Goal: Task Accomplishment & Management: Manage account settings

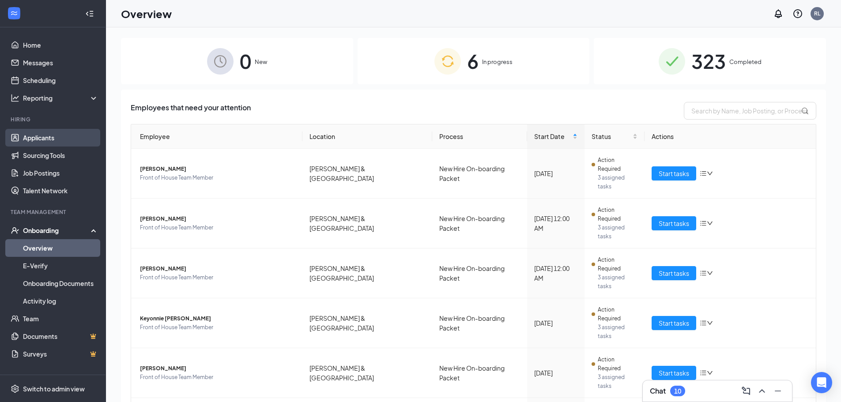
click at [56, 135] on link "Applicants" at bounding box center [60, 138] width 75 height 18
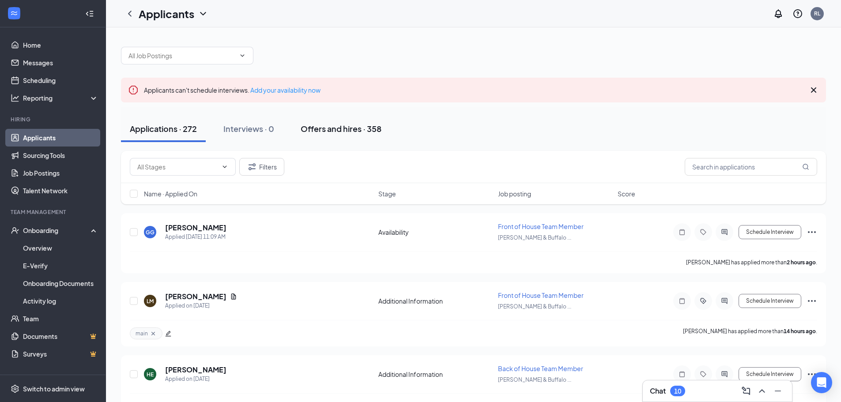
click at [346, 132] on div "Offers and hires · 358" at bounding box center [341, 128] width 81 height 11
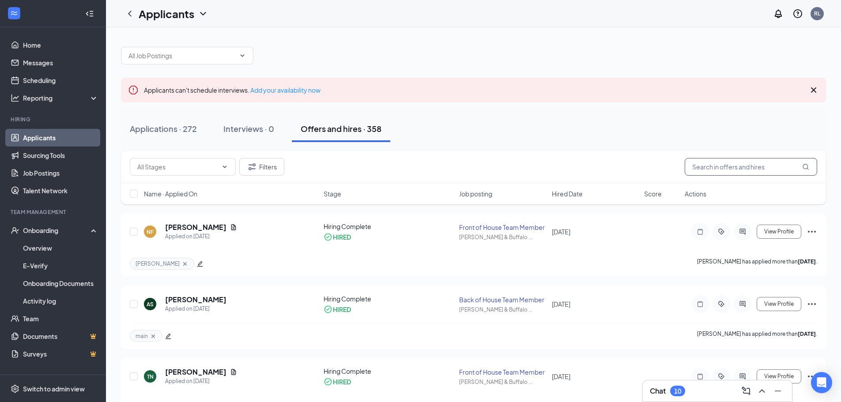
click at [734, 168] on input "text" at bounding box center [751, 167] width 132 height 18
type input "s"
type input "angel"
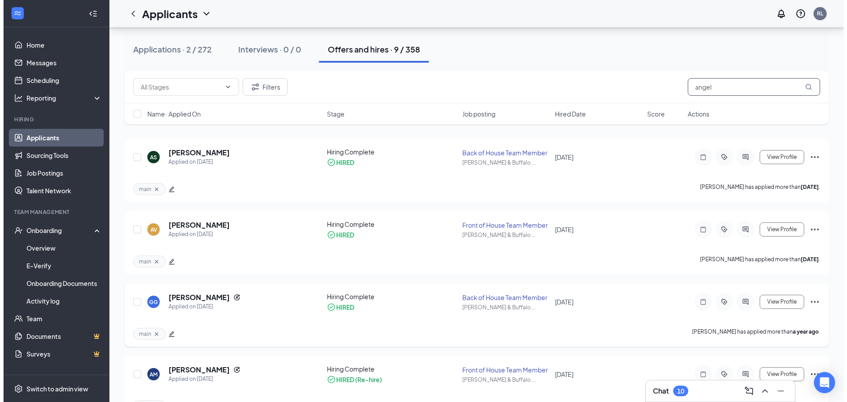
scroll to position [88, 0]
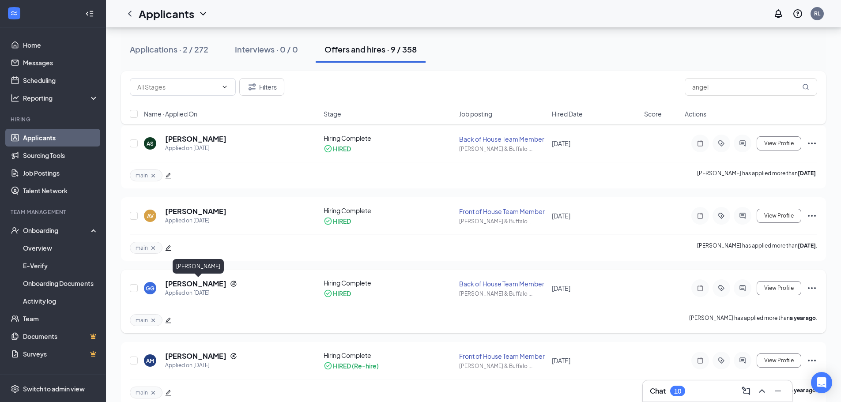
click at [189, 286] on h5 "[PERSON_NAME]" at bounding box center [195, 284] width 61 height 10
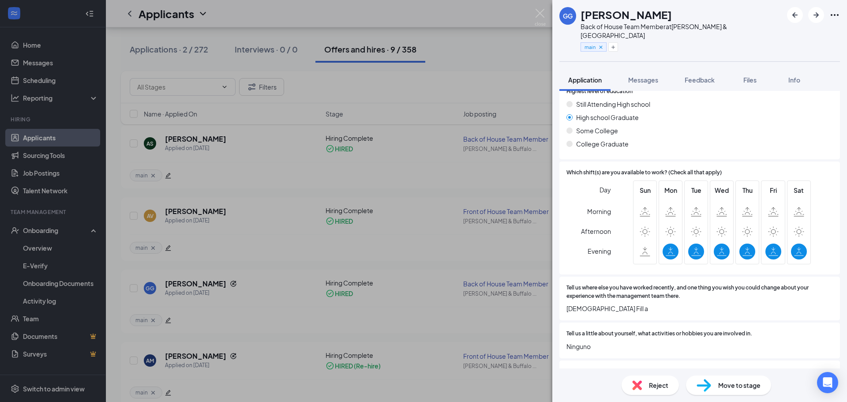
scroll to position [347, 0]
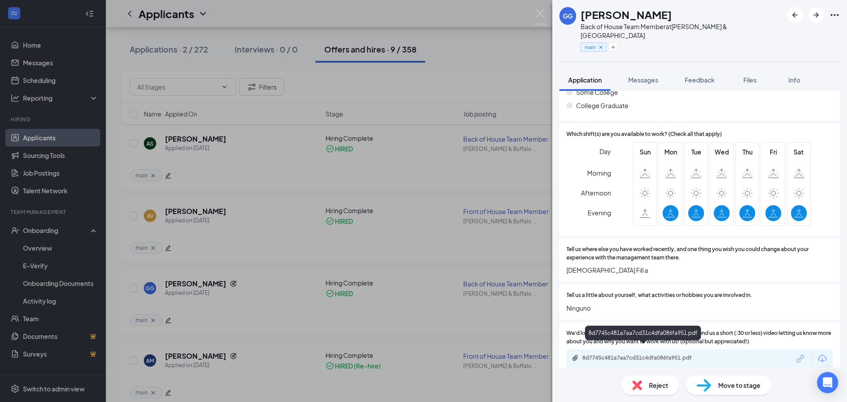
click at [655, 354] on div "8d7745c481a7aa7cd31c4dfa086fa951.pdf" at bounding box center [645, 357] width 124 height 7
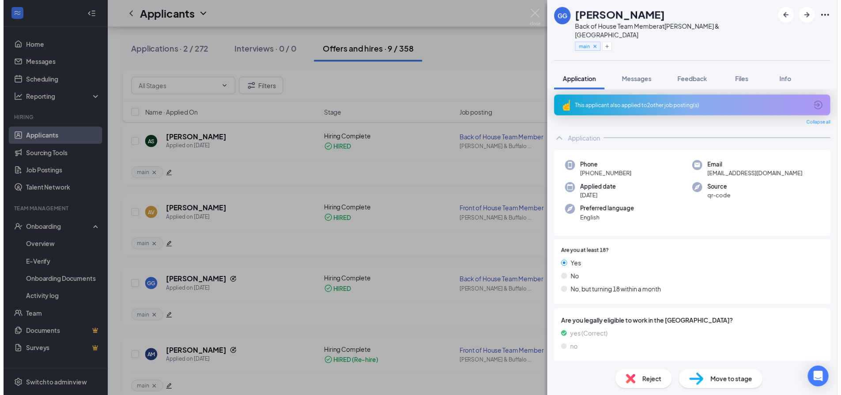
scroll to position [0, 0]
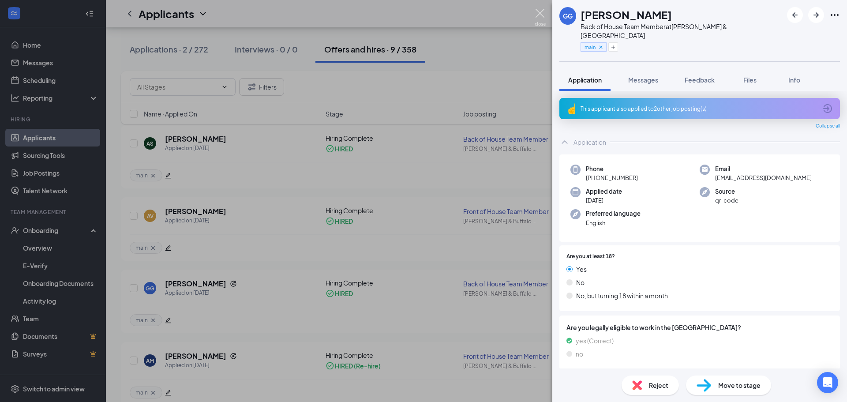
click at [541, 15] on img at bounding box center [540, 17] width 11 height 17
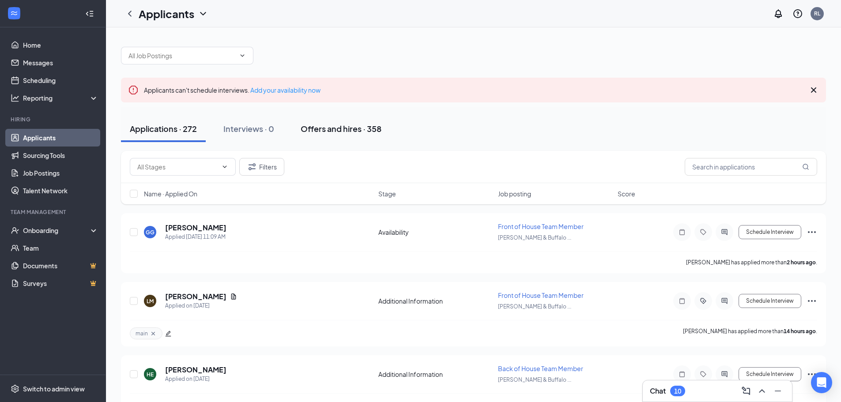
click at [344, 127] on div "Offers and hires · 358" at bounding box center [341, 128] width 81 height 11
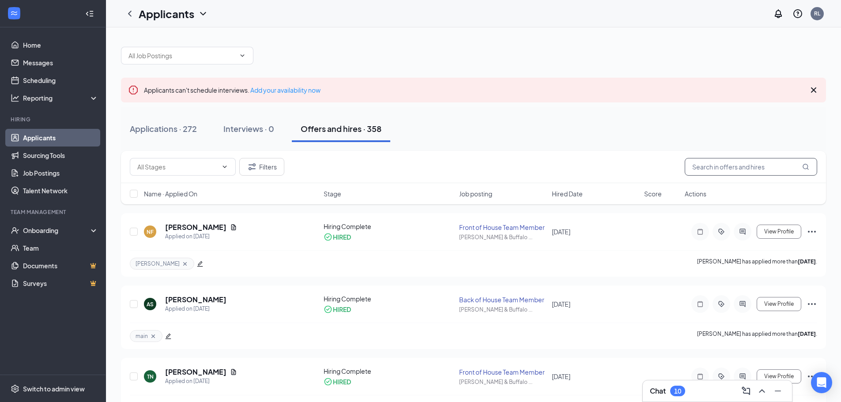
click at [714, 173] on input "text" at bounding box center [751, 167] width 132 height 18
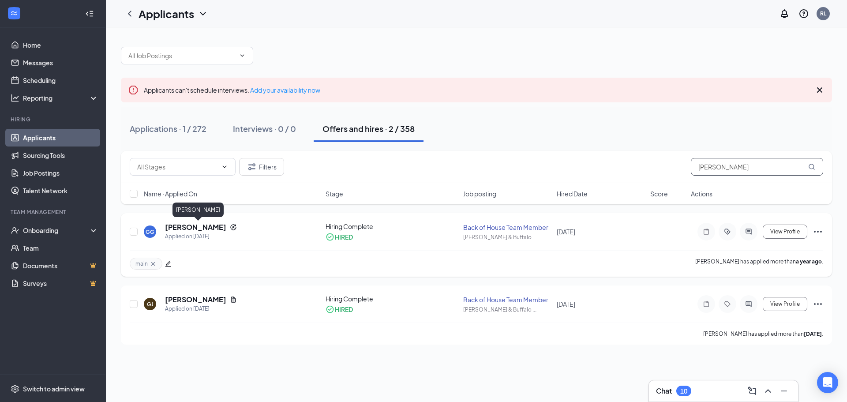
type input "gus"
click at [202, 226] on h5 "[PERSON_NAME]" at bounding box center [195, 227] width 61 height 10
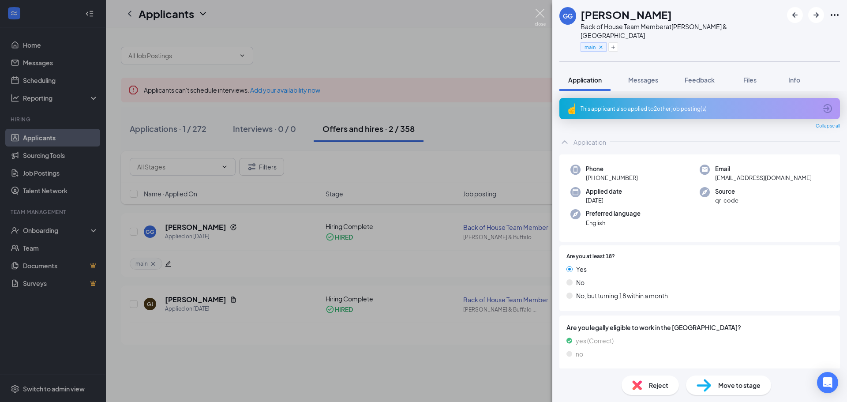
click at [538, 14] on img at bounding box center [540, 17] width 11 height 17
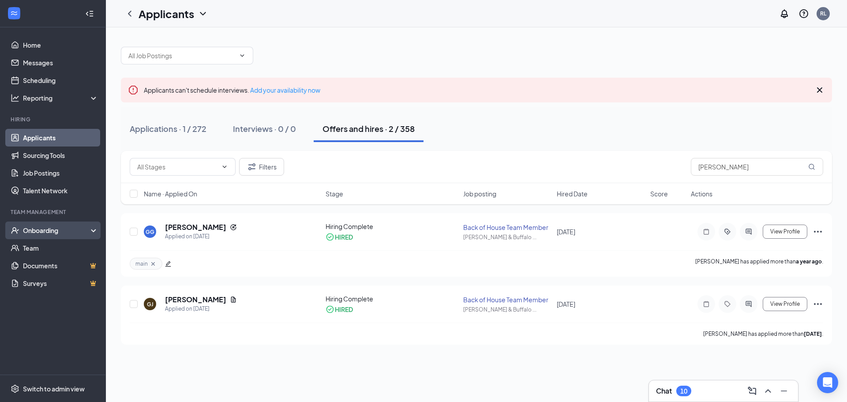
click at [52, 235] on div "Onboarding" at bounding box center [53, 231] width 106 height 18
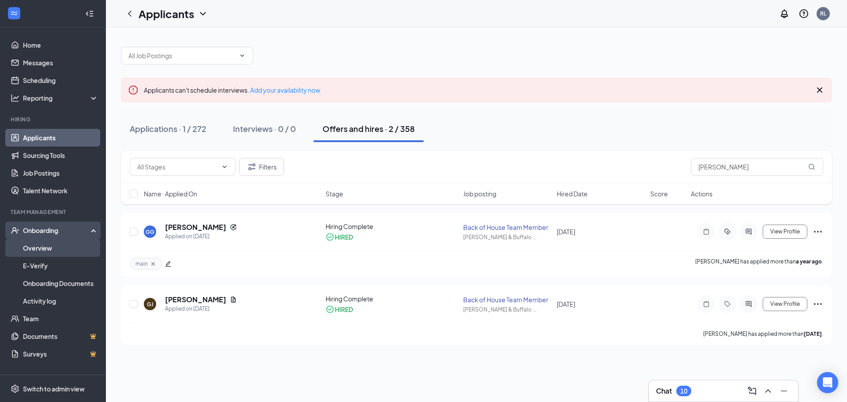
click at [60, 248] on link "Overview" at bounding box center [60, 248] width 75 height 18
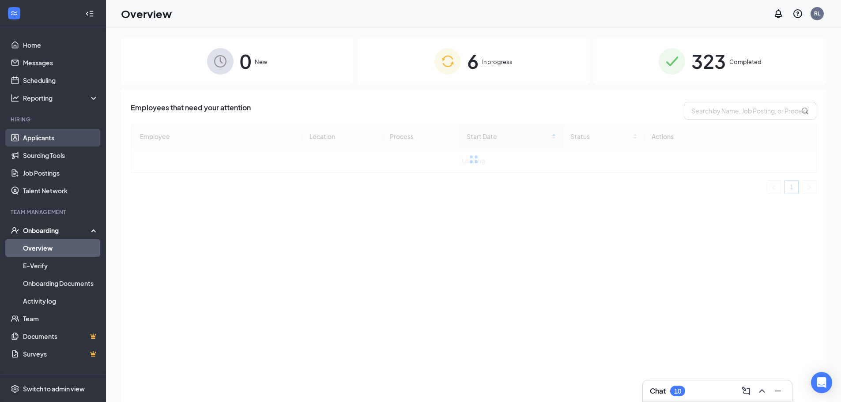
click at [47, 140] on link "Applicants" at bounding box center [60, 138] width 75 height 18
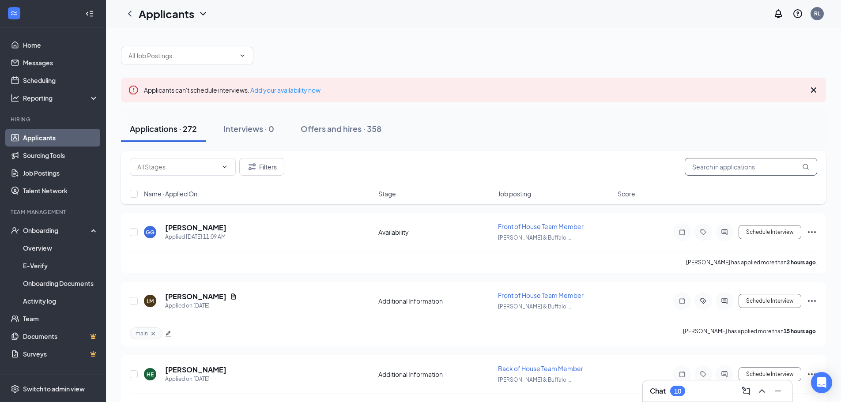
click at [746, 173] on input "text" at bounding box center [751, 167] width 132 height 18
type input "jennifer castro"
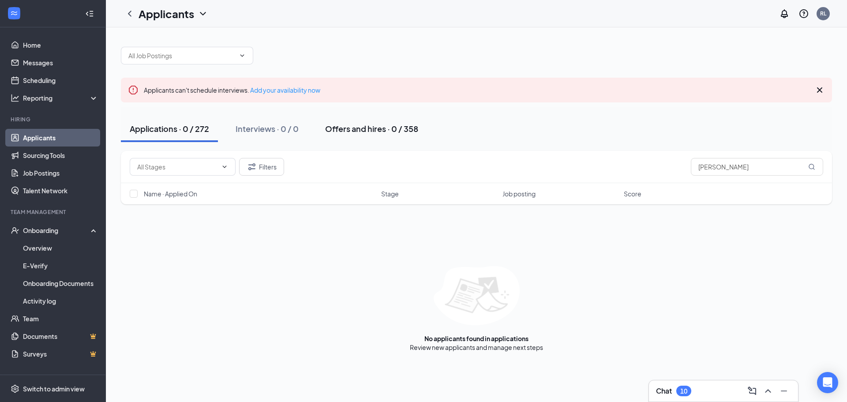
click at [368, 132] on div "Offers and hires · 0 / 358" at bounding box center [371, 128] width 93 height 11
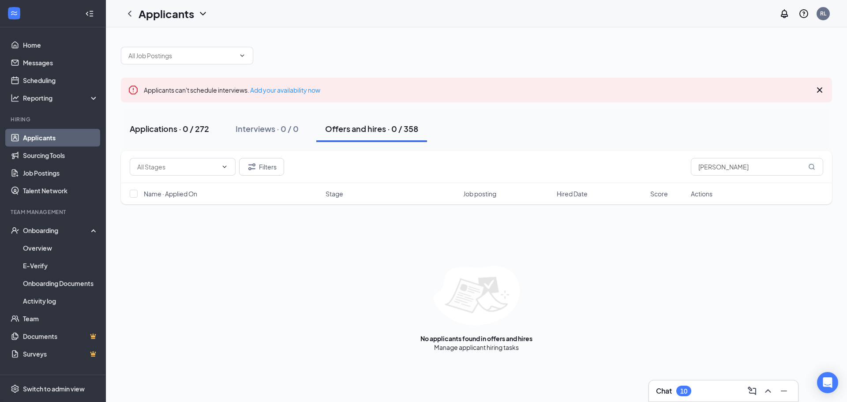
click at [137, 120] on button "Applications · 0 / 272" at bounding box center [169, 129] width 97 height 26
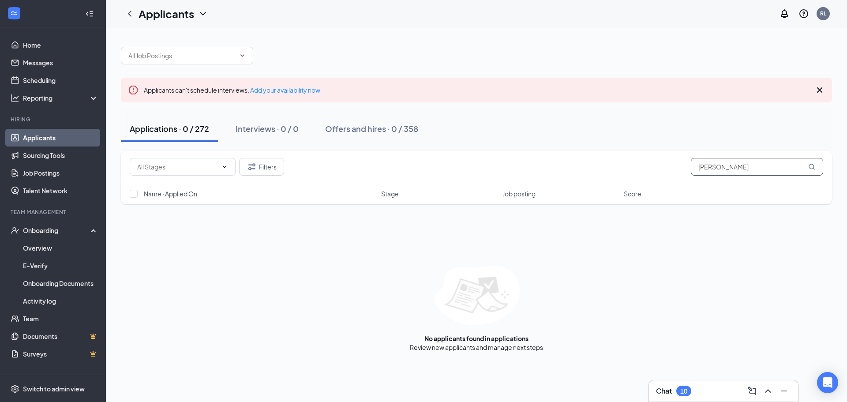
click at [763, 167] on input "jennifer castro" at bounding box center [757, 167] width 132 height 18
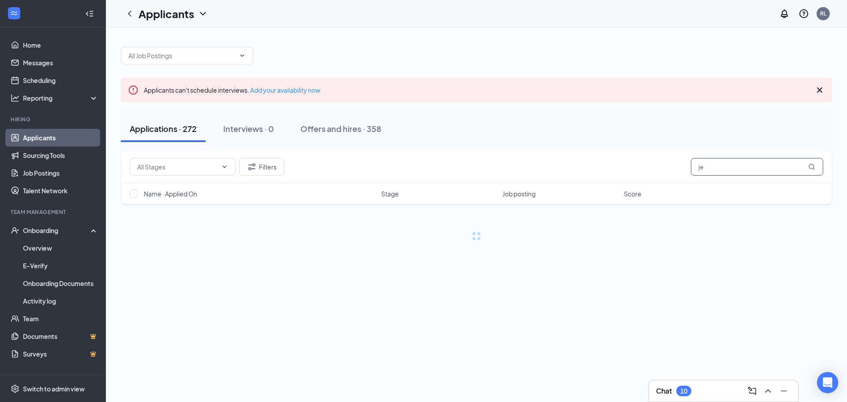
type input "j"
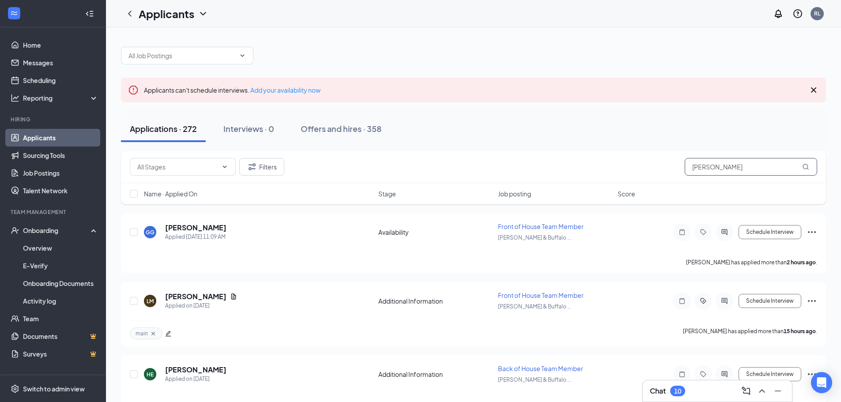
type input "Jennifer"
